Goal: Check status

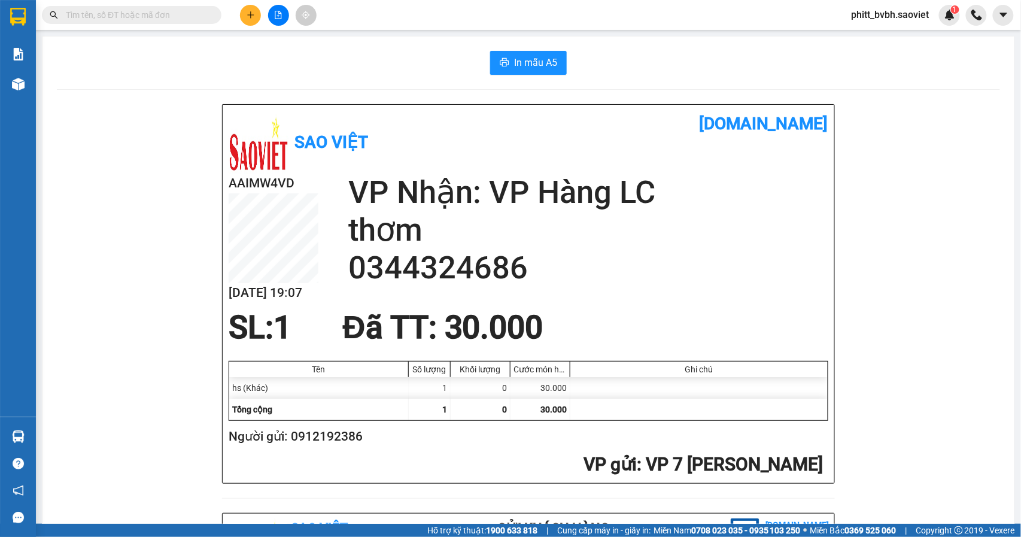
click at [158, 8] on input "text" at bounding box center [136, 14] width 141 height 13
paste input "0971052710"
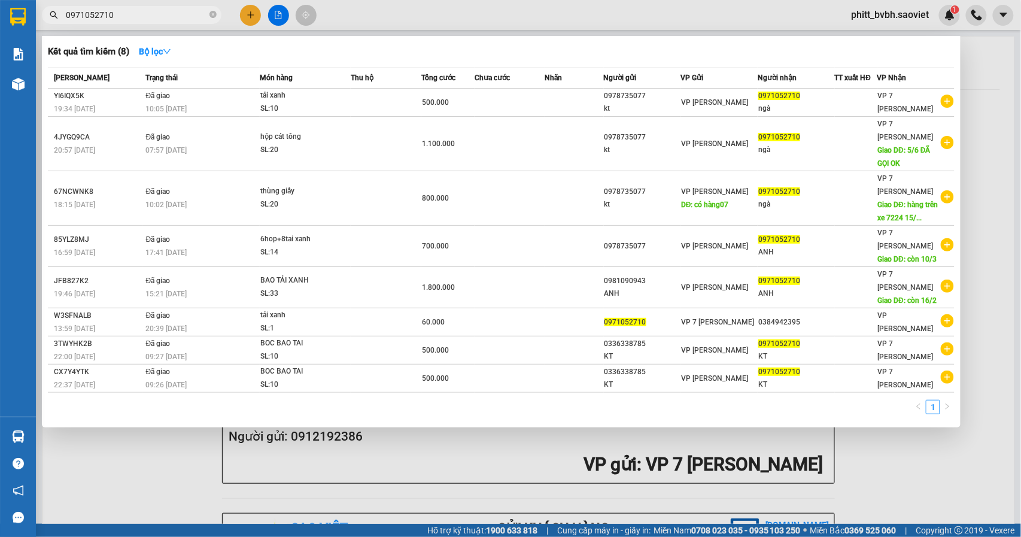
type input "0971052710"
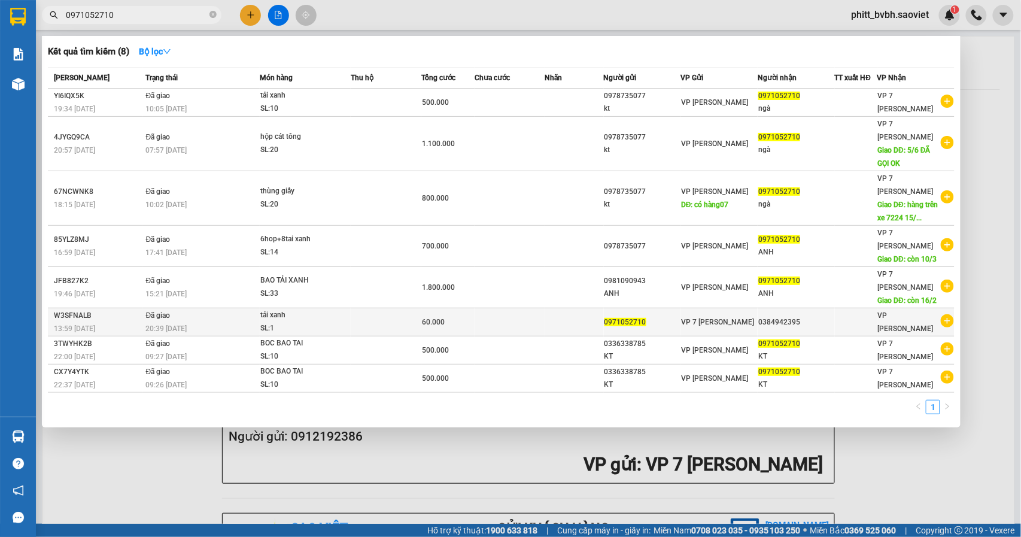
click at [324, 322] on div "SL: 1" at bounding box center [305, 328] width 90 height 13
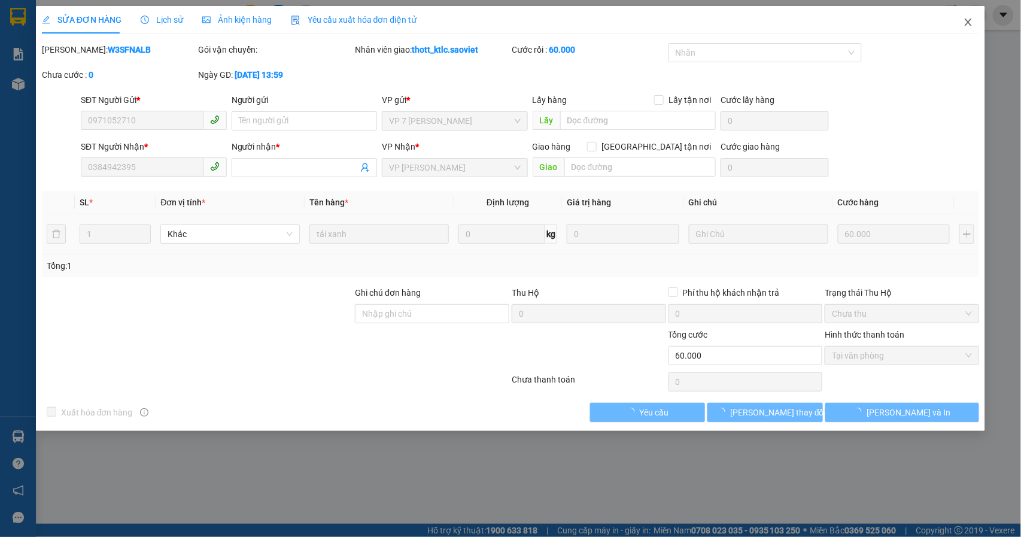
type input "0971052710"
type input "0384942395"
type input "60.000"
click at [972, 29] on span "Close" at bounding box center [968, 23] width 34 height 34
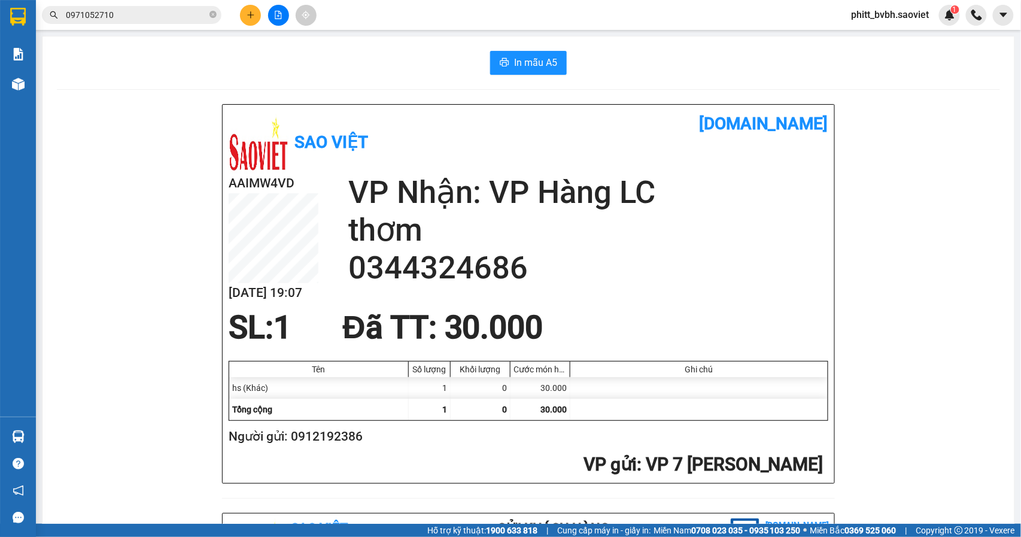
click at [160, 19] on input "0971052710" at bounding box center [136, 14] width 141 height 13
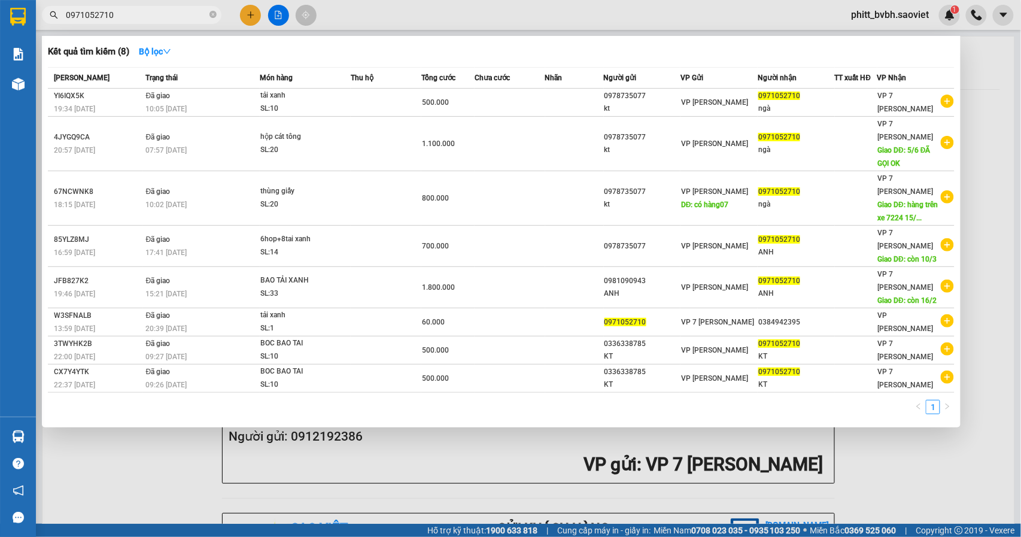
click at [994, 102] on div at bounding box center [510, 268] width 1021 height 537
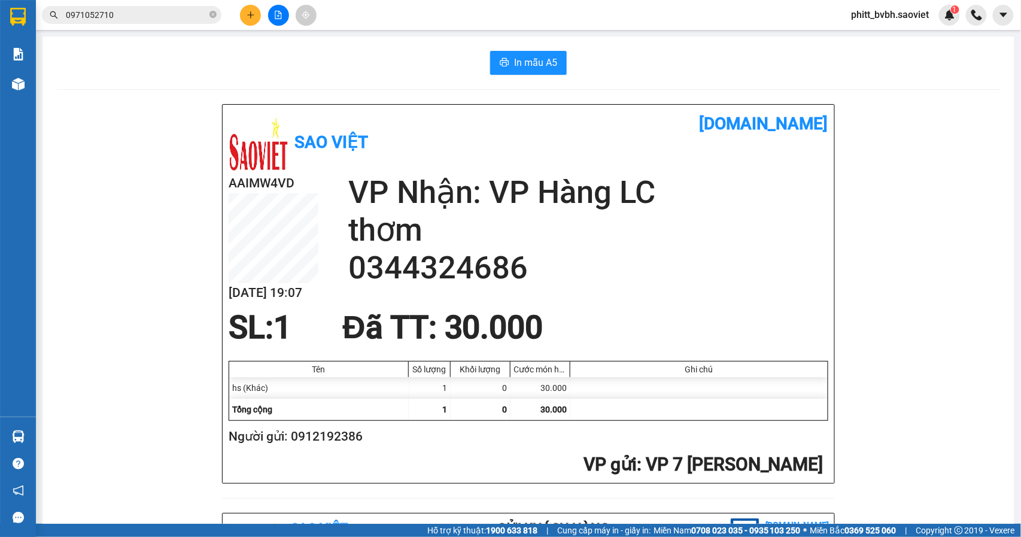
click at [872, 249] on div "Sao Việt [DOMAIN_NAME] AAIMW4VD [DATE] 19:07 VP Nhận: VP Hàng LC thơm 034432468…" at bounding box center [528, 525] width 943 height 843
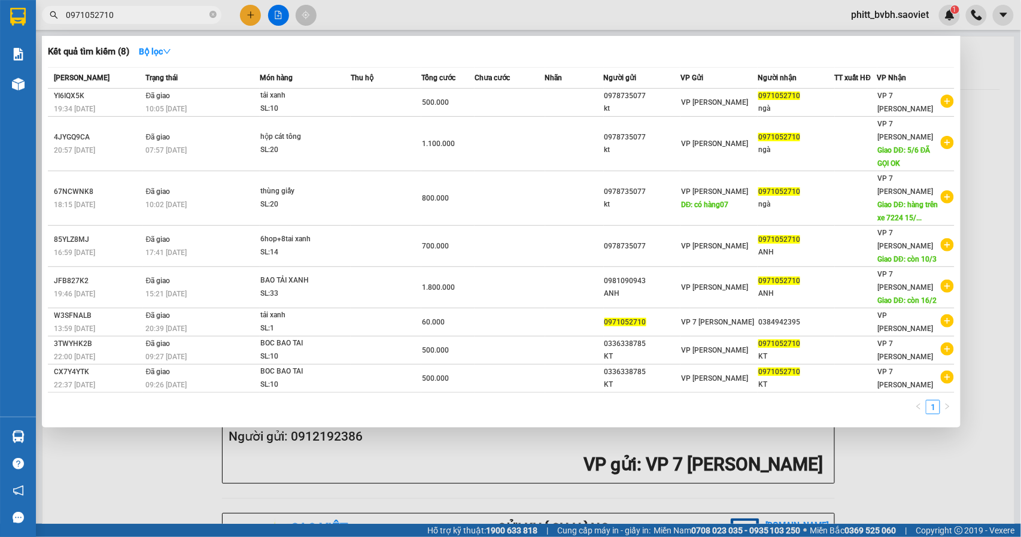
click at [141, 14] on input "0971052710" at bounding box center [136, 14] width 141 height 13
click at [890, 470] on div at bounding box center [510, 268] width 1021 height 537
